Goal: Task Accomplishment & Management: Use online tool/utility

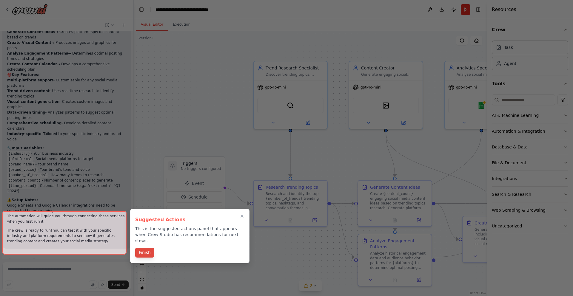
click at [148, 248] on button "Finish" at bounding box center [144, 253] width 19 height 10
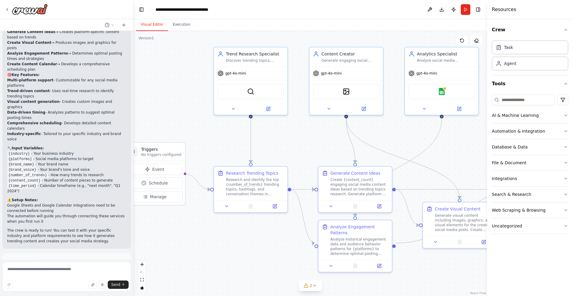
drag, startPoint x: 337, startPoint y: 161, endPoint x: 293, endPoint y: 149, distance: 45.6
click at [293, 149] on div ".deletable-edge-delete-btn { width: 20px; height: 20px; border: 0px solid #ffff…" at bounding box center [310, 163] width 353 height 265
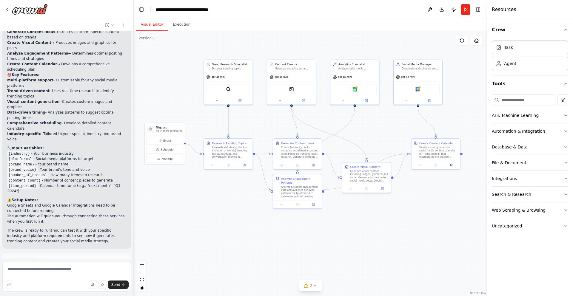
drag, startPoint x: 273, startPoint y: 245, endPoint x: 235, endPoint y: 221, distance: 44.8
click at [235, 221] on div ".deletable-edge-delete-btn { width: 20px; height: 20px; border: 0px solid #ffff…" at bounding box center [310, 163] width 353 height 265
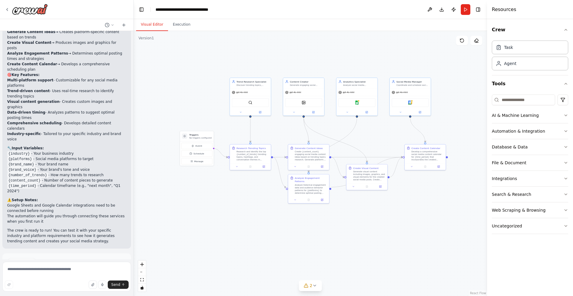
drag, startPoint x: 235, startPoint y: 221, endPoint x: 265, endPoint y: 214, distance: 30.7
click at [265, 214] on div ".deletable-edge-delete-btn { width: 20px; height: 20px; border: 0px solid #ffff…" at bounding box center [310, 163] width 353 height 265
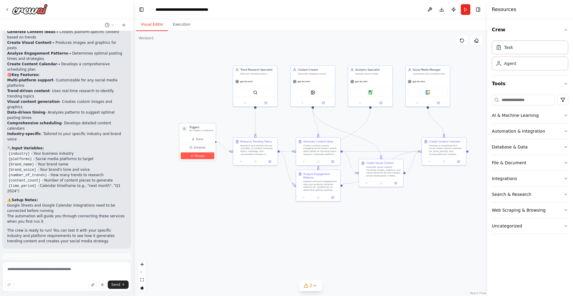
click at [201, 158] on button "Manage" at bounding box center [197, 155] width 33 height 7
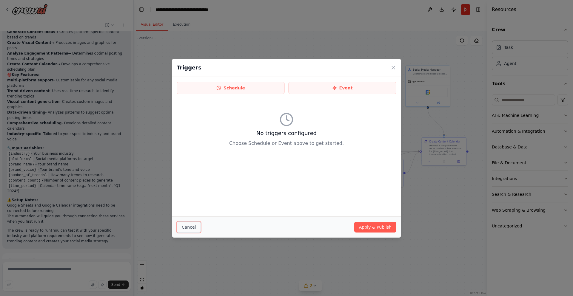
click at [187, 232] on button "Cancel" at bounding box center [189, 227] width 24 height 11
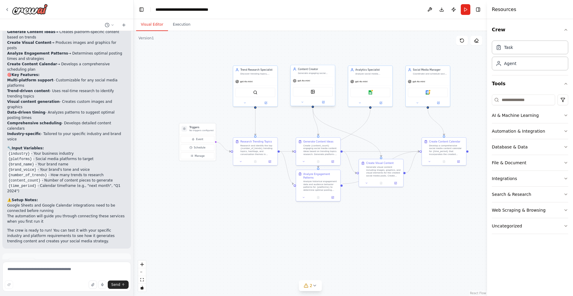
click at [315, 87] on div "DallETool" at bounding box center [313, 91] width 40 height 9
click at [315, 94] on div "DallETool" at bounding box center [313, 91] width 40 height 9
click at [330, 71] on div "Content Creator" at bounding box center [315, 69] width 35 height 4
click at [377, 90] on div "Google sheets" at bounding box center [370, 91] width 40 height 9
click at [371, 92] on img at bounding box center [370, 92] width 4 height 4
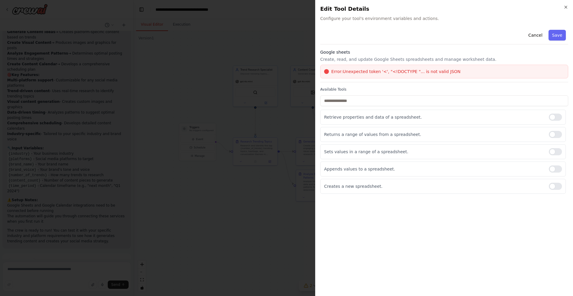
click at [568, 7] on div "Close Edit Tool Details Configure your tool's environment variables and actions…" at bounding box center [444, 148] width 258 height 296
click at [566, 7] on icon "button" at bounding box center [565, 7] width 5 height 5
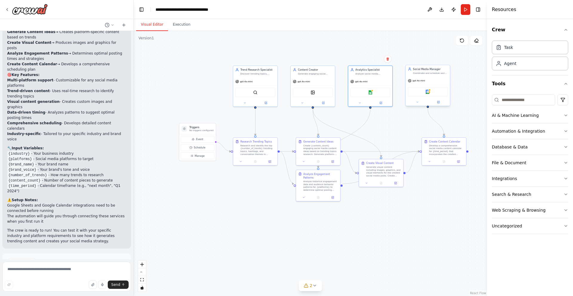
click at [431, 87] on div "Google calendar" at bounding box center [427, 92] width 44 height 14
click at [200, 155] on span "Manage" at bounding box center [199, 156] width 10 height 4
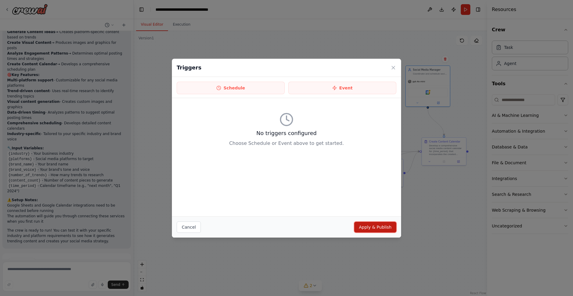
click at [381, 230] on button "Apply & Publish" at bounding box center [375, 227] width 42 height 11
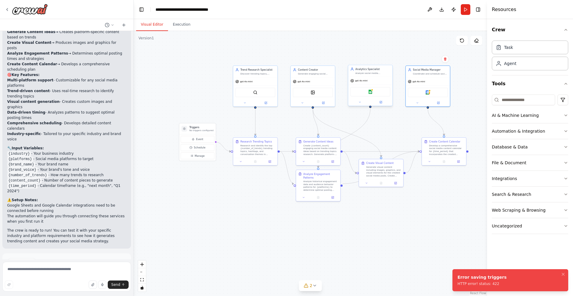
click at [367, 87] on div "Google sheets" at bounding box center [370, 91] width 40 height 9
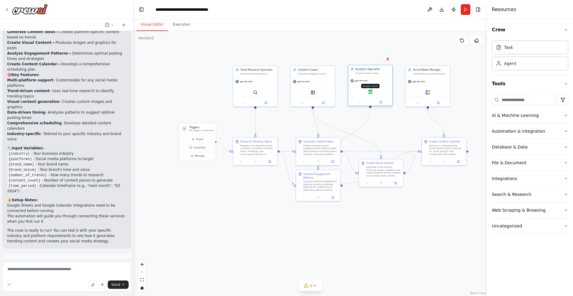
click at [370, 90] on img at bounding box center [370, 92] width 4 height 4
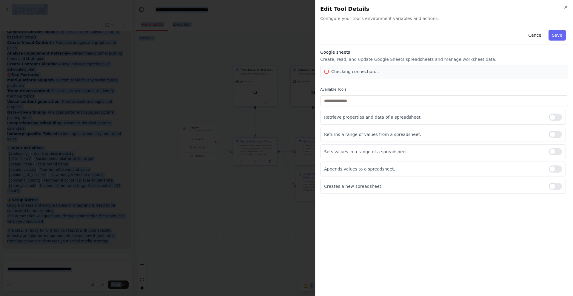
click at [370, 90] on body "Create a crew that schedules and publishes social media content across multiple…" at bounding box center [286, 148] width 573 height 296
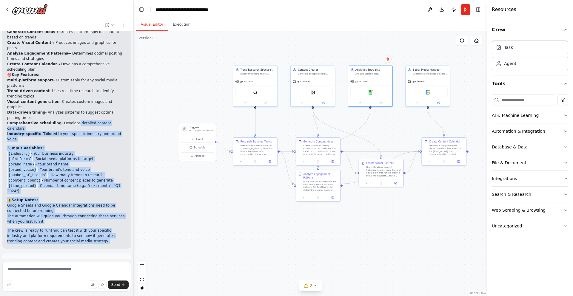
drag, startPoint x: 69, startPoint y: 90, endPoint x: 88, endPoint y: 230, distance: 141.3
click at [88, 230] on div "Create a crew that schedules and publishes social media content across multiple…" at bounding box center [66, 145] width 133 height 228
click at [81, 283] on button "Run Automation" at bounding box center [66, 288] width 119 height 10
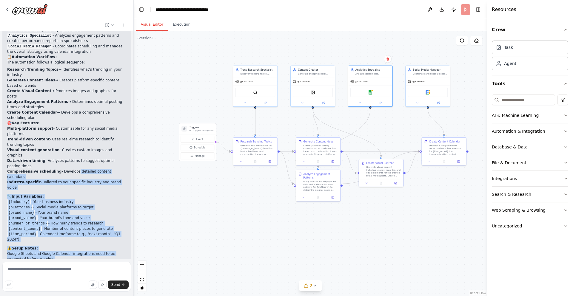
click at [107, 215] on li "{brand_voice} - Your brand's tone and voice" at bounding box center [66, 217] width 119 height 5
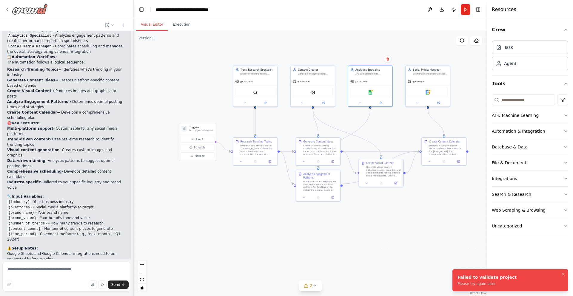
click at [9, 9] on icon at bounding box center [7, 9] width 5 height 5
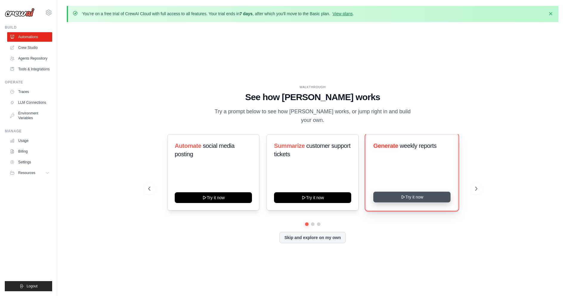
click at [410, 198] on button "Try it now" at bounding box center [411, 197] width 77 height 11
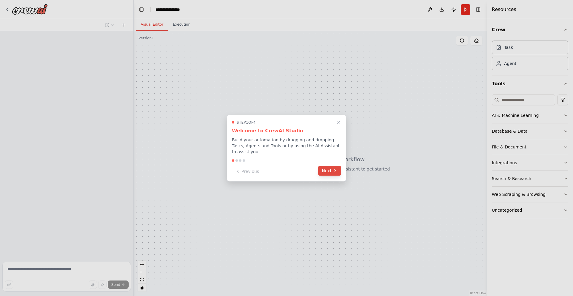
click at [328, 168] on button "Next" at bounding box center [329, 171] width 23 height 10
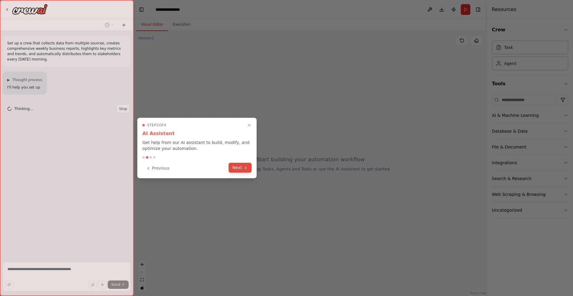
click at [243, 167] on button "Next" at bounding box center [239, 168] width 23 height 10
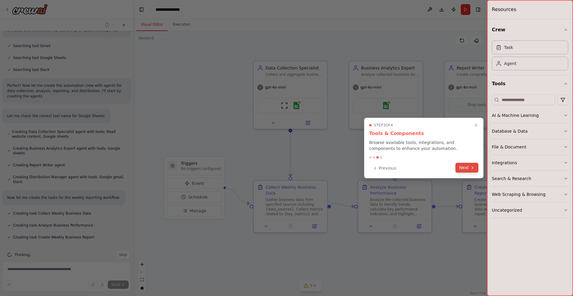
scroll to position [117, 0]
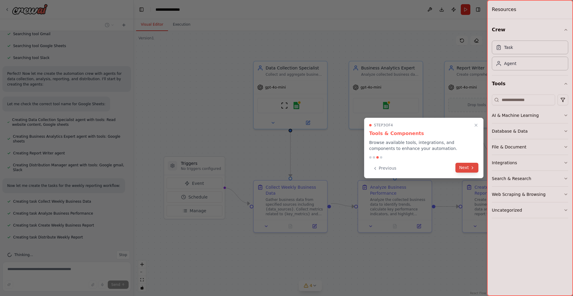
click at [471, 167] on icon at bounding box center [472, 168] width 5 height 5
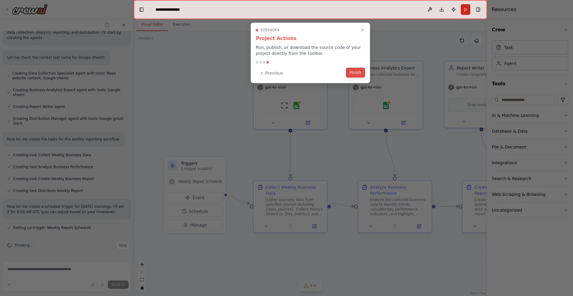
scroll to position [186, 0]
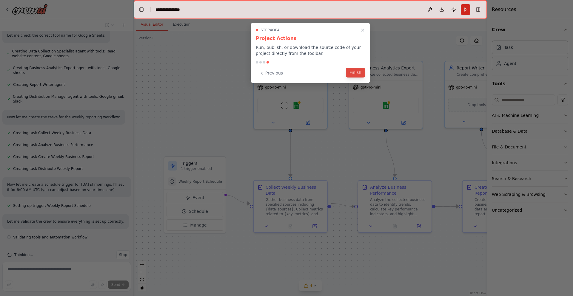
click at [361, 73] on button "Finish" at bounding box center [355, 73] width 19 height 10
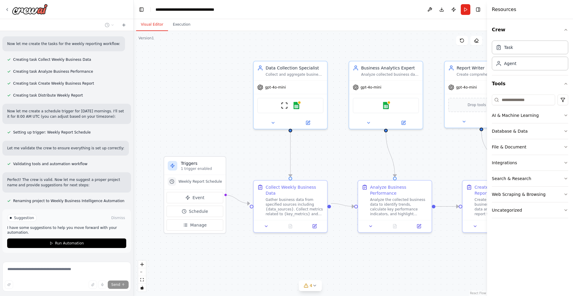
scroll to position [271, 0]
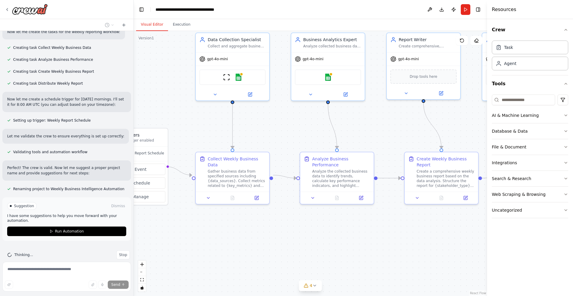
drag, startPoint x: 345, startPoint y: 154, endPoint x: 287, endPoint y: 125, distance: 64.4
click at [287, 125] on div ".deletable-edge-delete-btn { width: 20px; height: 20px; border: 0px solid #ffff…" at bounding box center [310, 163] width 353 height 265
drag, startPoint x: 334, startPoint y: 125, endPoint x: 294, endPoint y: 118, distance: 40.3
click at [294, 118] on div ".deletable-edge-delete-btn { width: 20px; height: 20px; border: 0px solid #ffff…" at bounding box center [310, 163] width 353 height 265
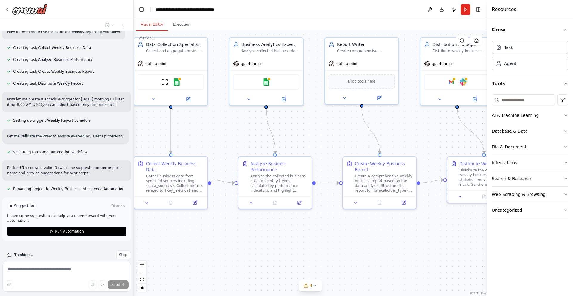
drag, startPoint x: 294, startPoint y: 118, endPoint x: 212, endPoint y: 137, distance: 84.7
click at [212, 137] on div ".deletable-edge-delete-btn { width: 20px; height: 20px; border: 0px solid #ffff…" at bounding box center [310, 163] width 353 height 265
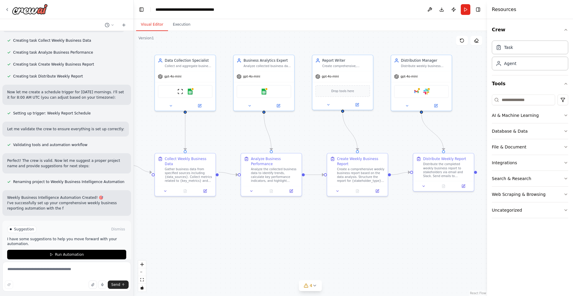
drag, startPoint x: 288, startPoint y: 150, endPoint x: 314, endPoint y: 138, distance: 28.3
click at [314, 138] on div ".deletable-edge-delete-btn { width: 20px; height: 20px; border: 0px solid #ffff…" at bounding box center [310, 163] width 353 height 265
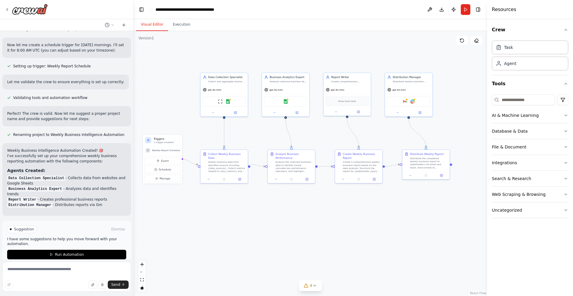
drag, startPoint x: 174, startPoint y: 112, endPoint x: 186, endPoint y: 112, distance: 11.6
click at [186, 112] on div ".deletable-edge-delete-btn { width: 20px; height: 20px; border: 0px solid #ffff…" at bounding box center [310, 163] width 353 height 265
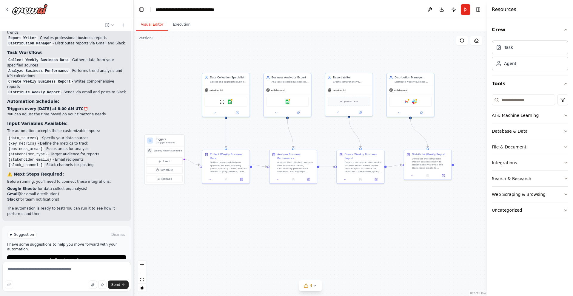
scroll to position [492, 0]
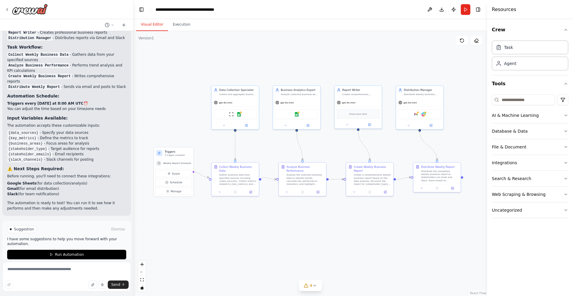
drag, startPoint x: 291, startPoint y: 281, endPoint x: 302, endPoint y: 293, distance: 16.5
click at [302, 293] on div ".deletable-edge-delete-btn { width: 20px; height: 20px; border: 0px solid #ffff…" at bounding box center [310, 163] width 353 height 265
